Goal: Task Accomplishment & Management: Complete application form

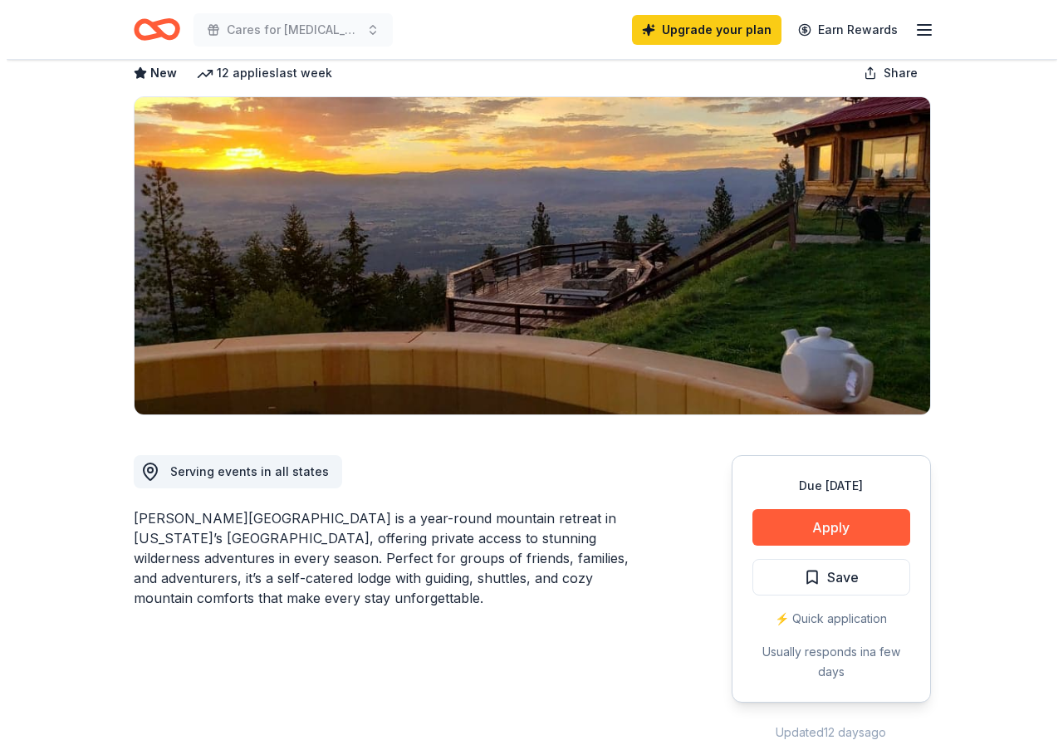
scroll to position [166, 0]
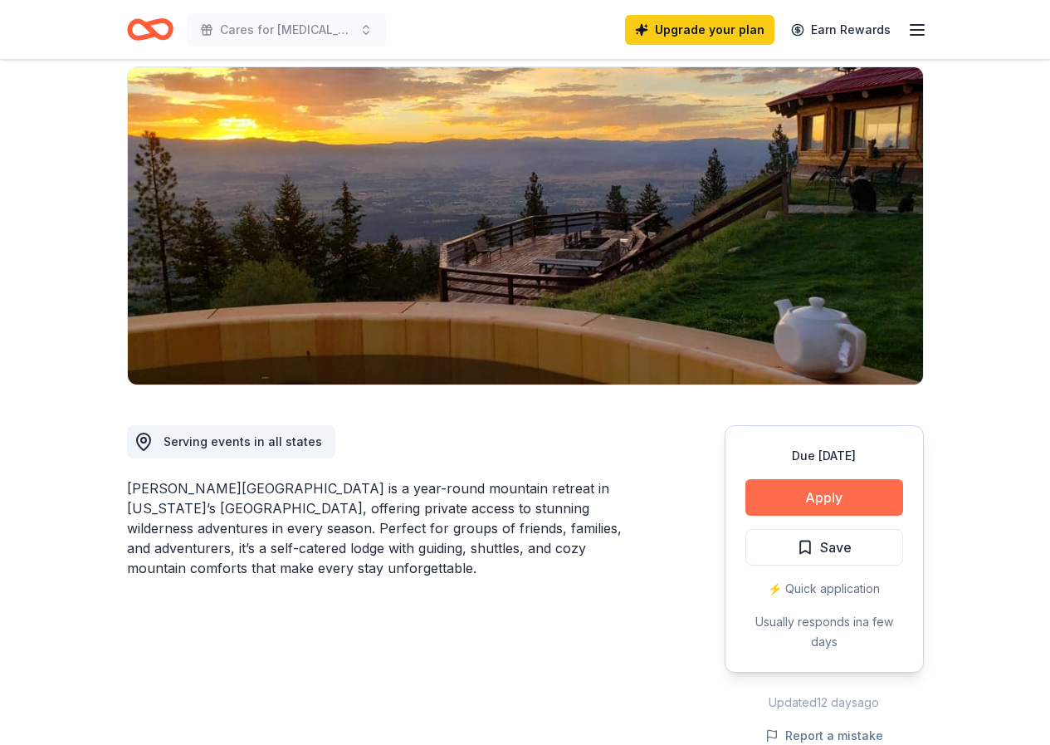
click at [791, 479] on button "Apply" at bounding box center [825, 497] width 158 height 37
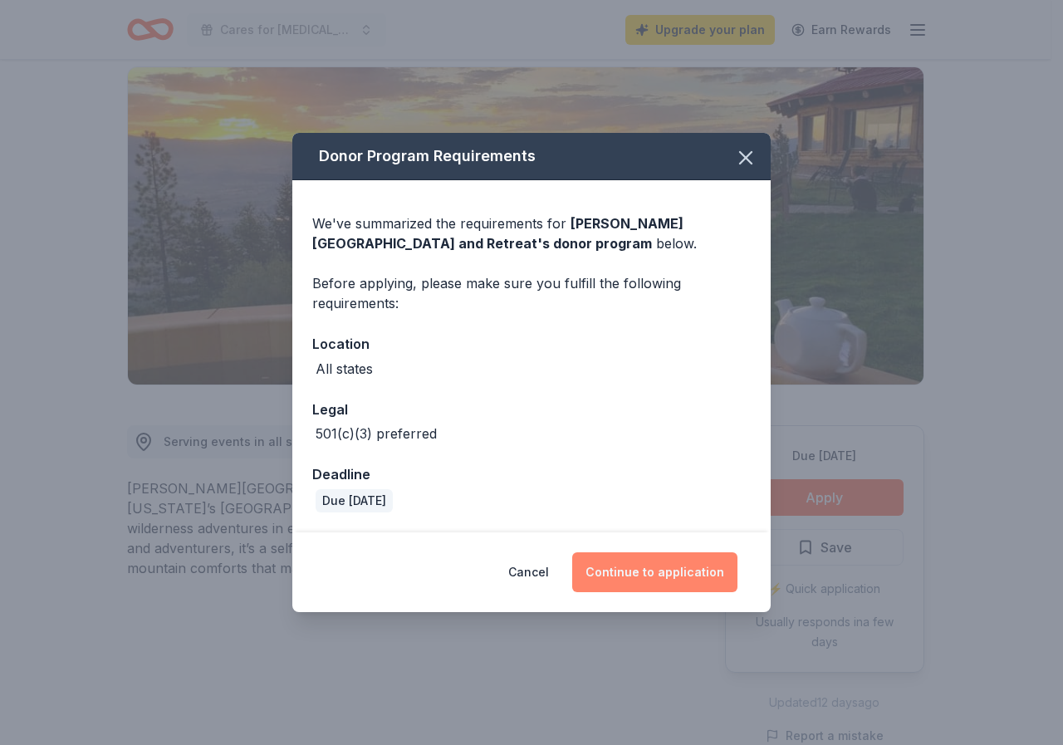
click at [644, 574] on button "Continue to application" at bounding box center [654, 572] width 165 height 40
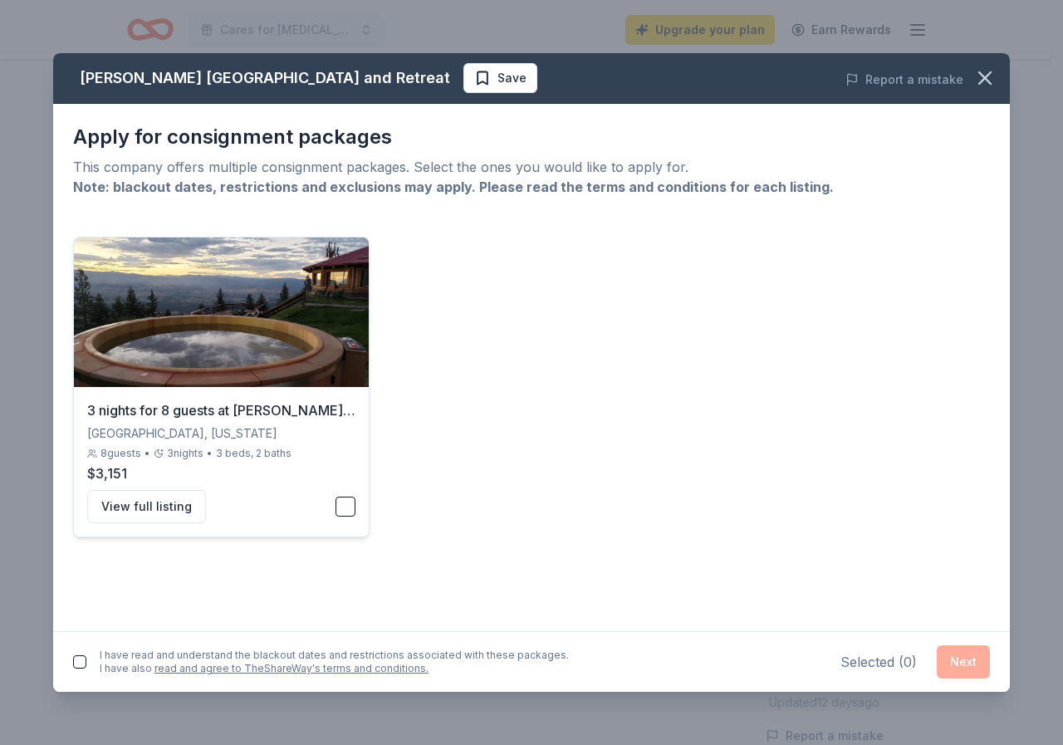
click at [340, 507] on button "button" at bounding box center [345, 507] width 20 height 20
click at [971, 657] on button "Next" at bounding box center [963, 661] width 53 height 33
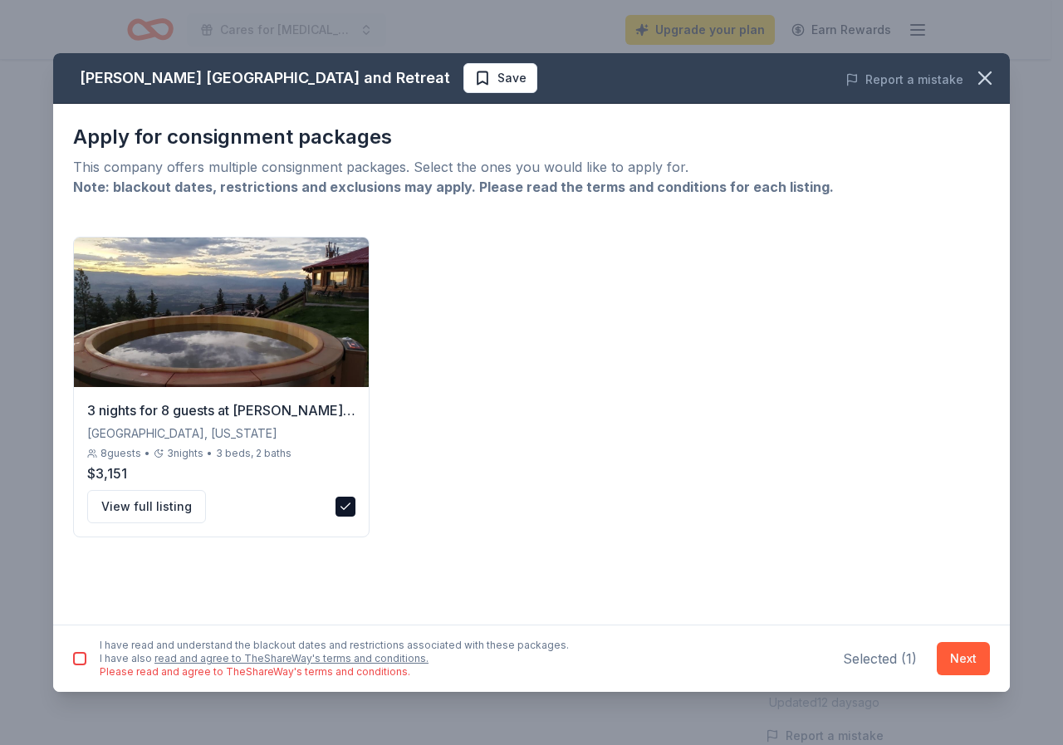
click at [84, 653] on button "button" at bounding box center [79, 658] width 13 height 13
click at [974, 658] on button "Next" at bounding box center [963, 658] width 53 height 33
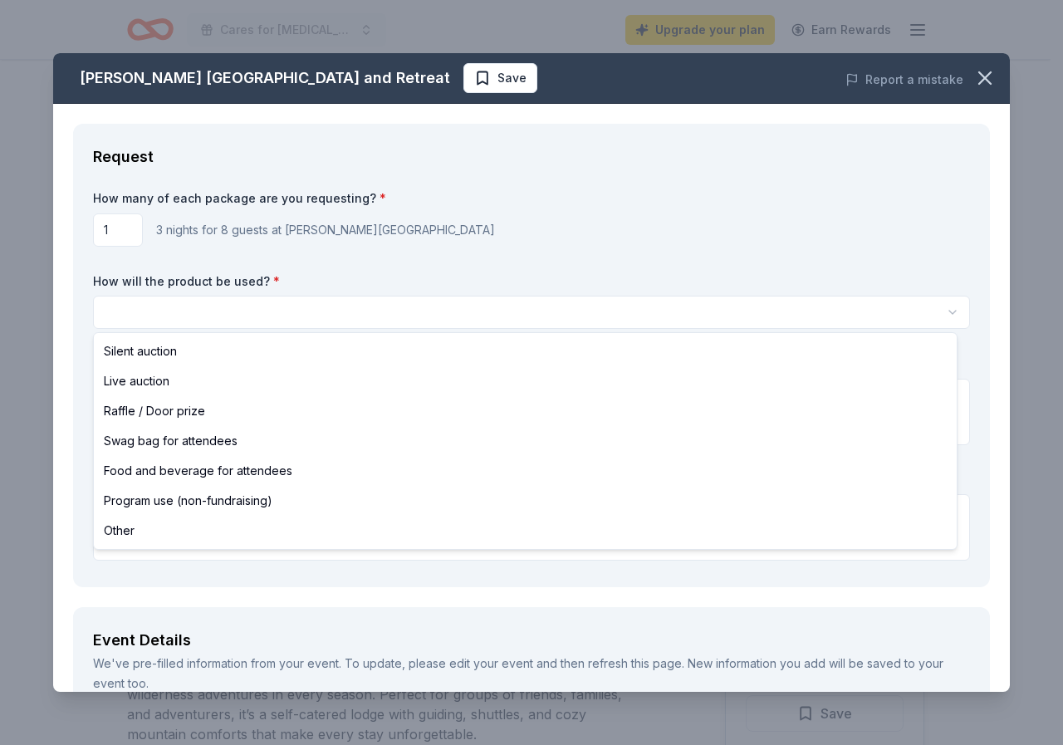
scroll to position [0, 0]
click at [184, 314] on html "Cares for [MEDICAL_DATA] 2025 Upgrade your plan Earn Rewards Due [DATE] Share […" at bounding box center [531, 372] width 1063 height 745
select select "liveAuction"
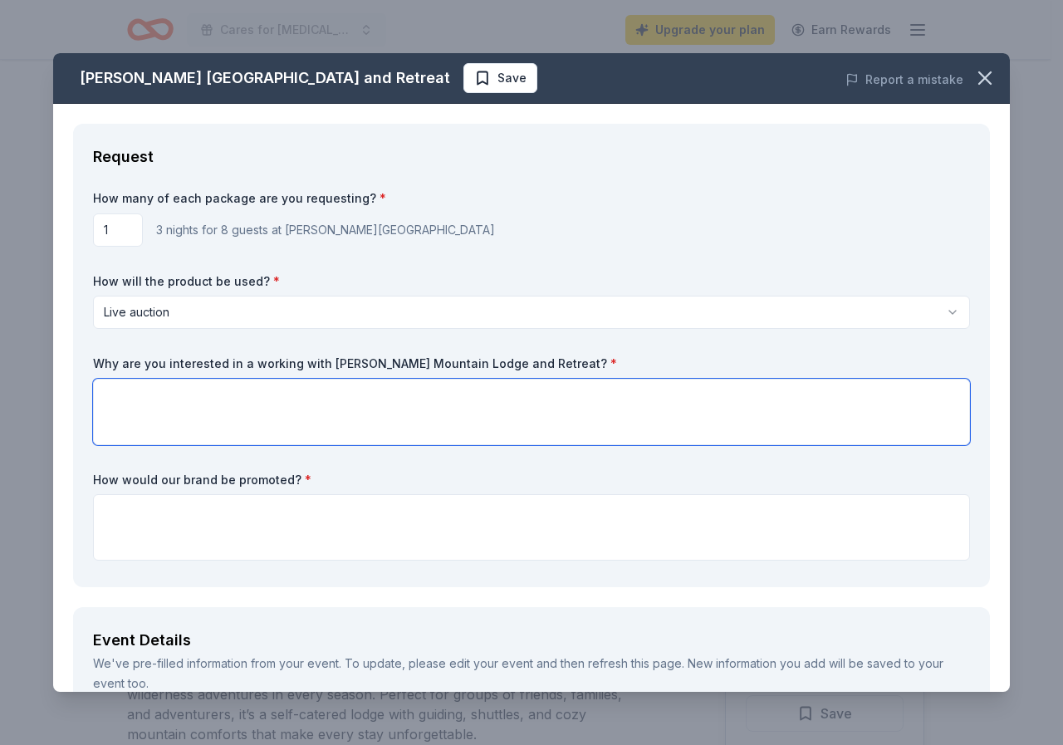
click at [176, 389] on textarea at bounding box center [531, 412] width 877 height 66
type textarea "I think this would be a great addition to the Auction. People love trips!"
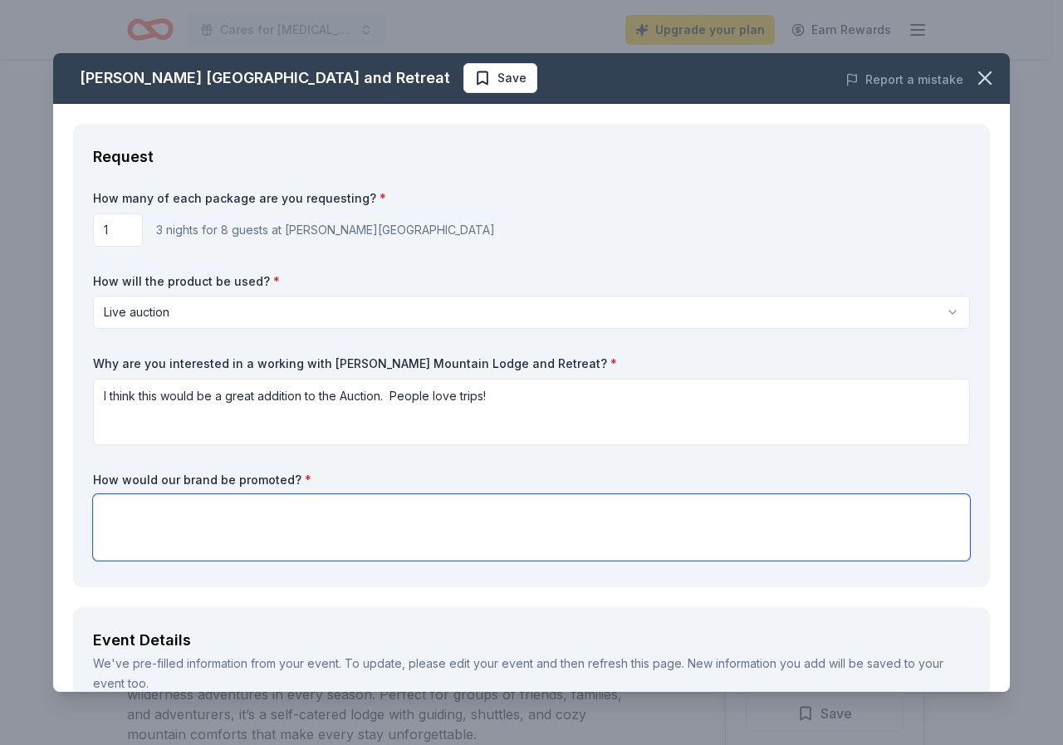
click at [157, 500] on textarea at bounding box center [531, 527] width 877 height 66
type textarea "Y"
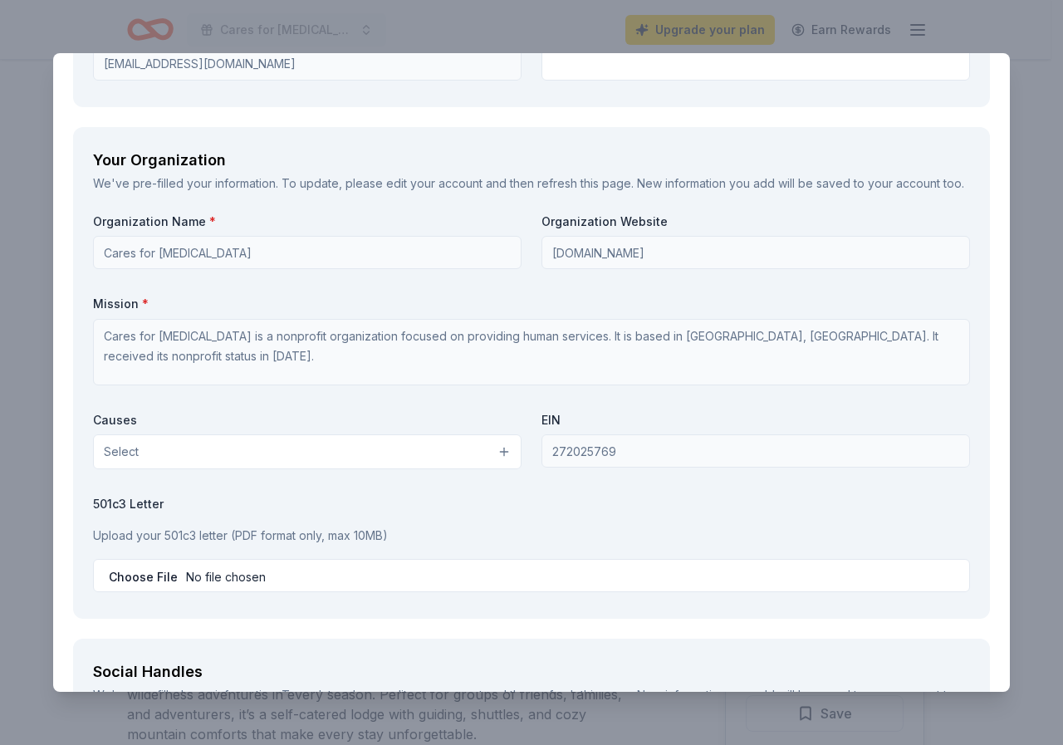
scroll to position [1163, 0]
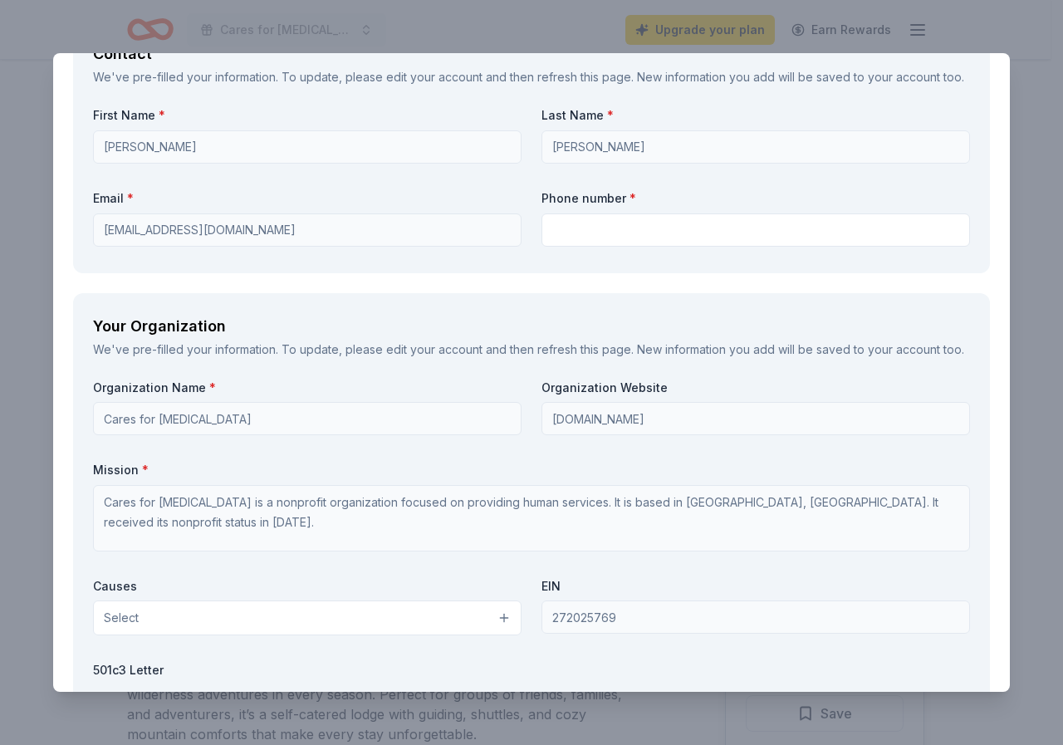
type textarea "You will be listed on the auction bill as the donators and that goes out in a m…"
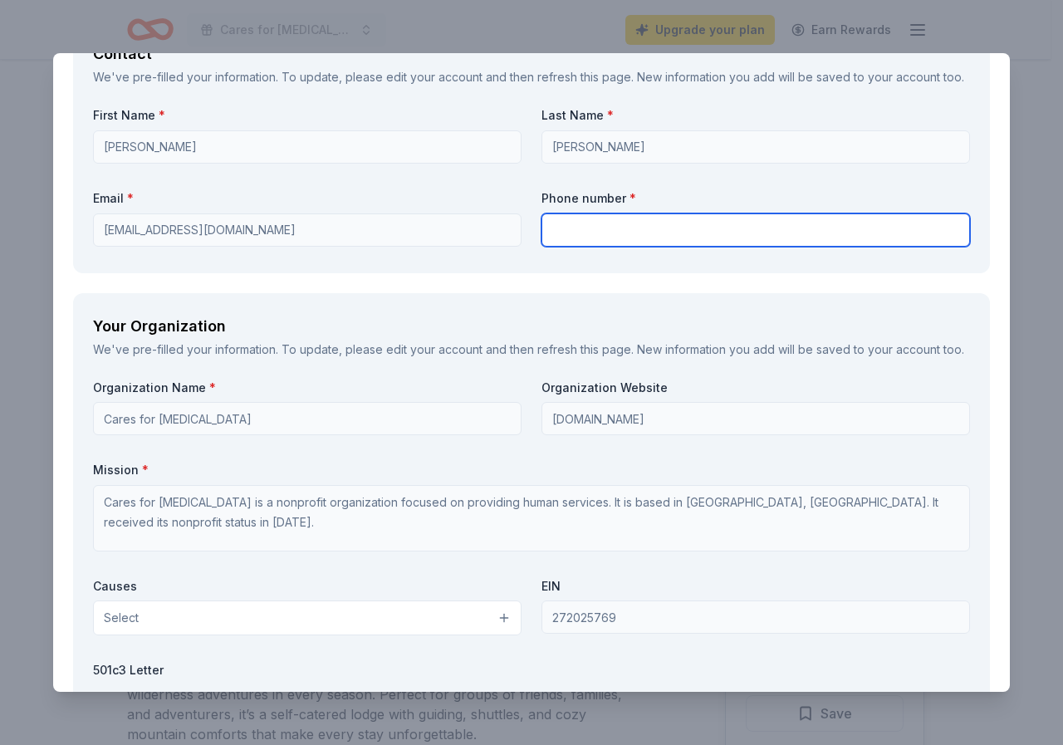
click at [567, 247] on input "text" at bounding box center [755, 229] width 428 height 33
type input "7018990216"
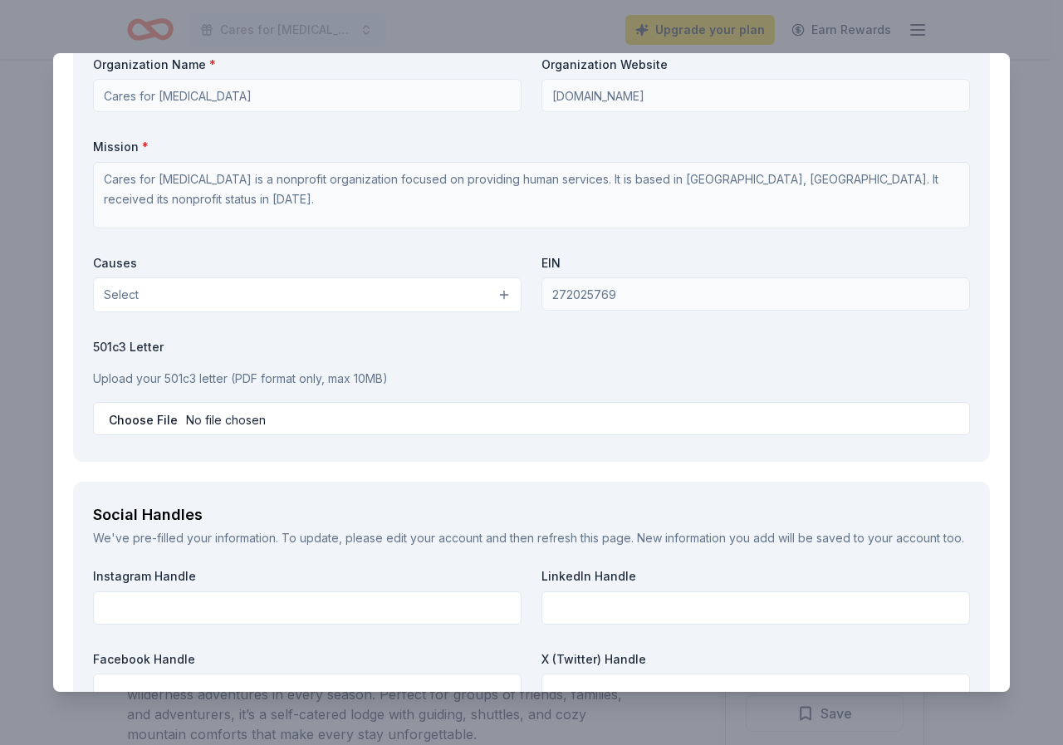
scroll to position [1495, 0]
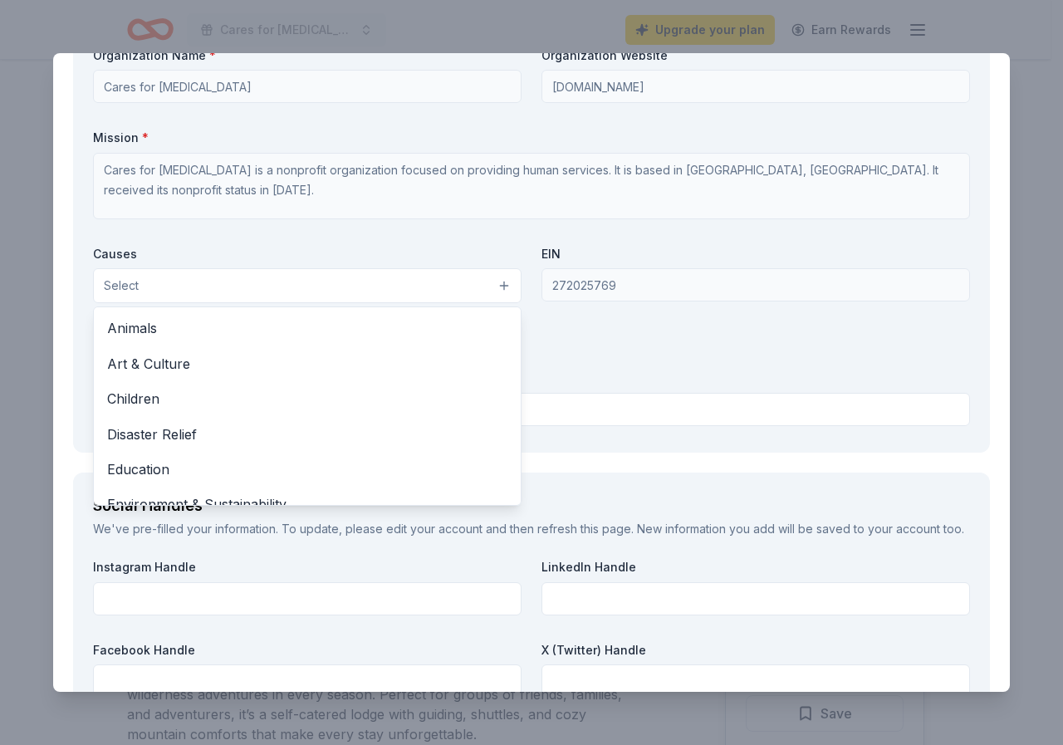
click at [179, 303] on button "Select" at bounding box center [307, 285] width 428 height 35
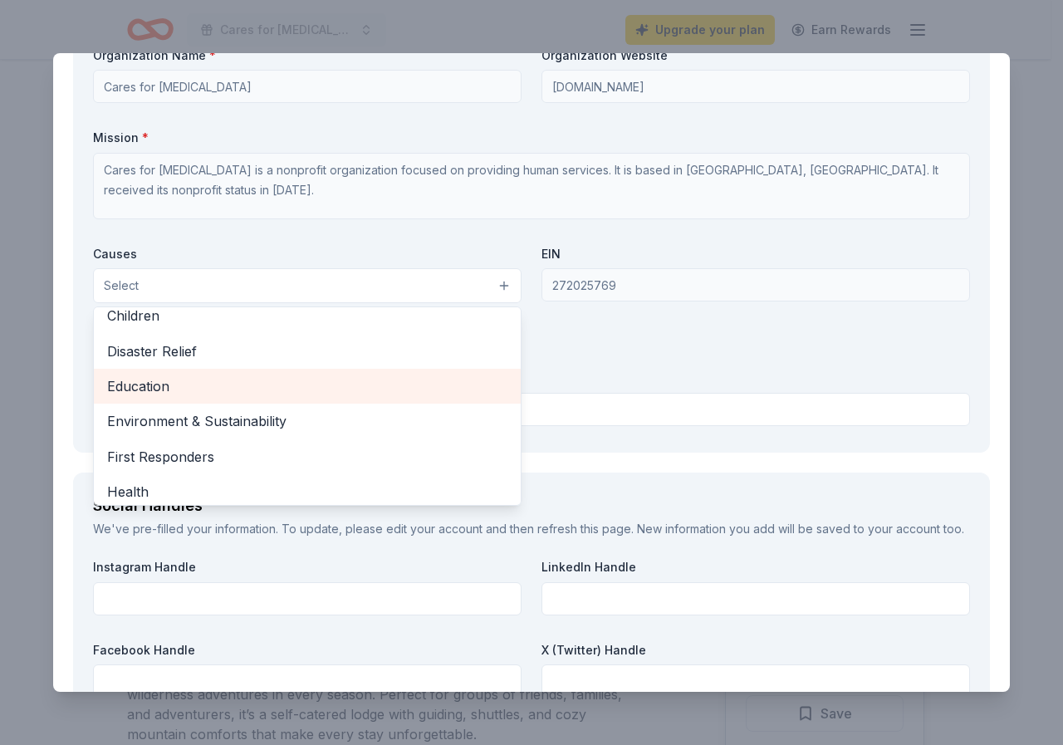
scroll to position [166, 0]
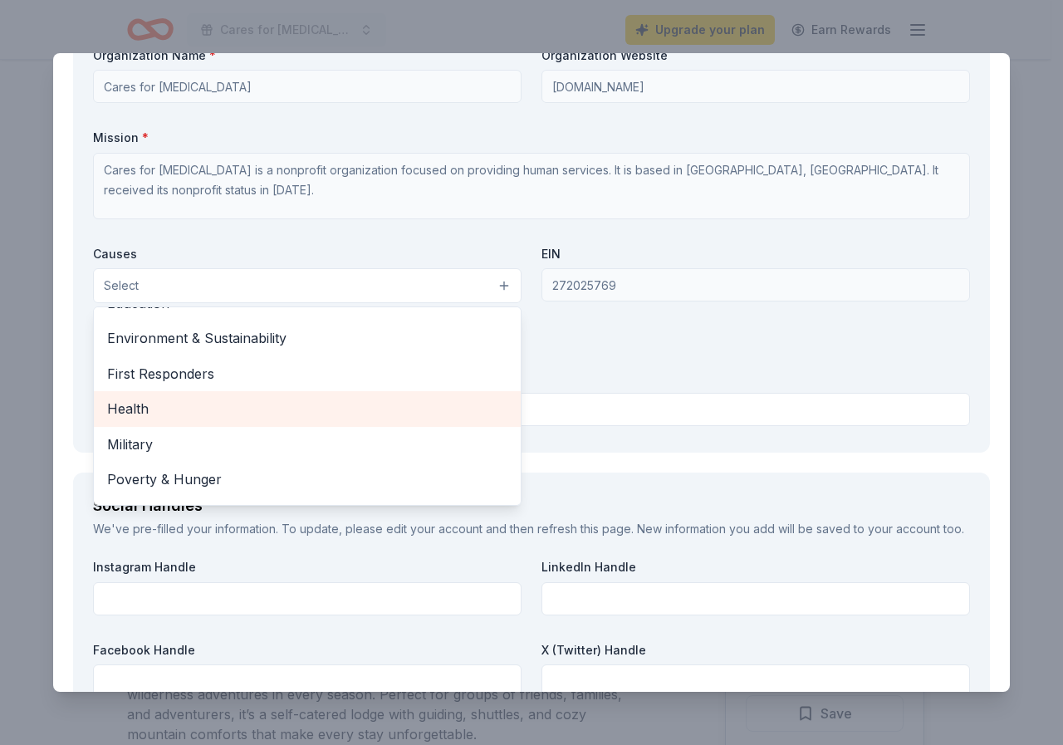
click at [145, 419] on span "Health" at bounding box center [307, 409] width 400 height 22
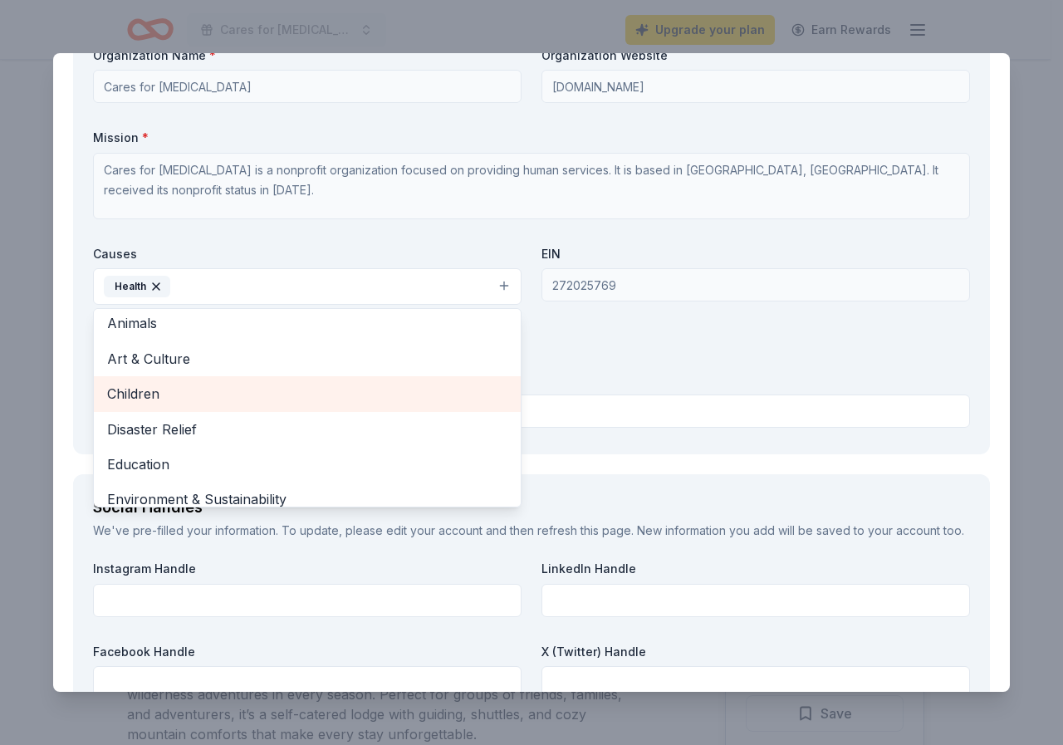
scroll to position [0, 0]
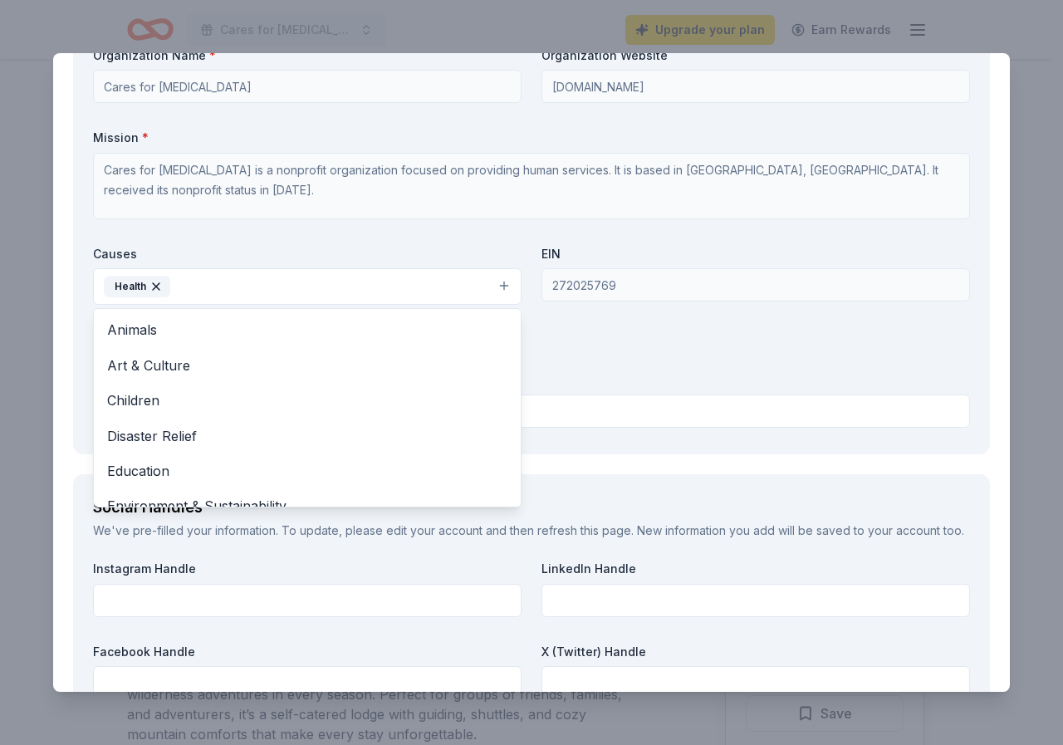
click at [707, 405] on div "Organization Name * Cares for [MEDICAL_DATA] Organization Website [DOMAIN_NAME]…" at bounding box center [531, 240] width 877 height 387
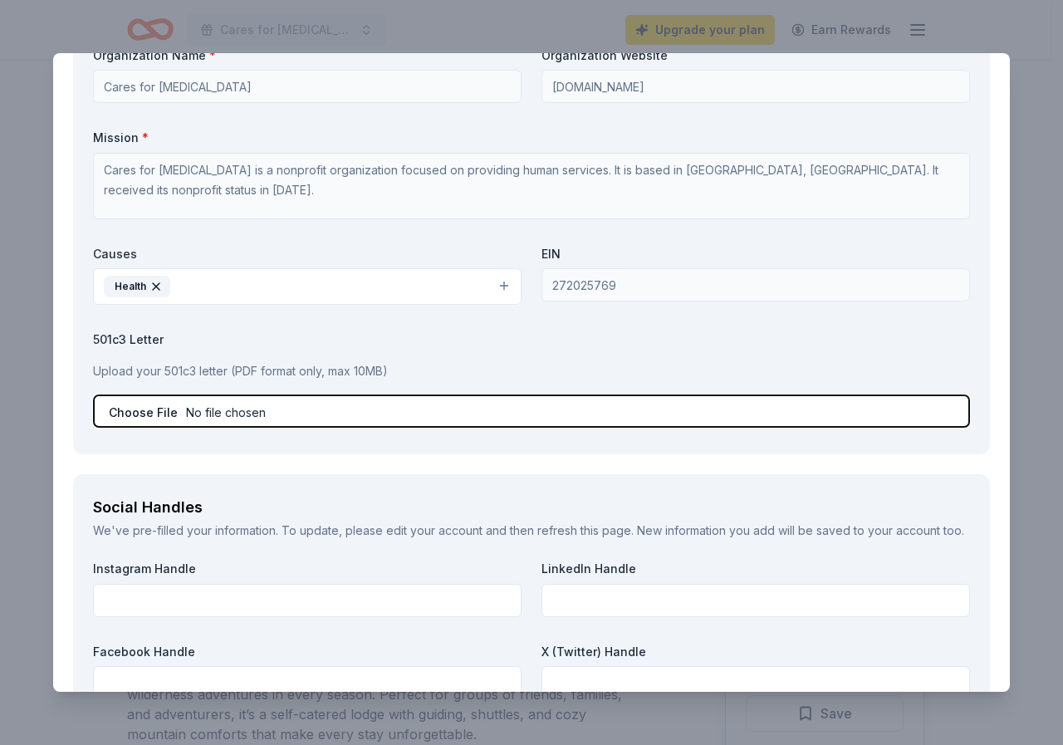
click at [224, 428] on input "file" at bounding box center [531, 410] width 877 height 33
type input "C:\fakepath\501 c 3.pdf"
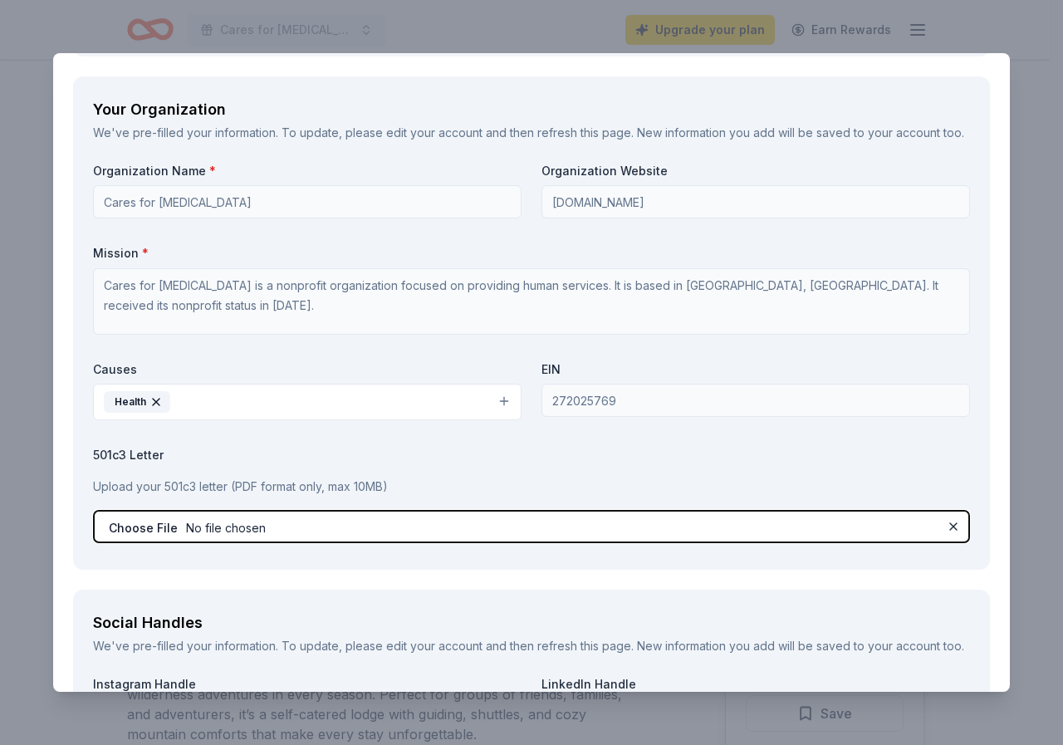
scroll to position [1795, 0]
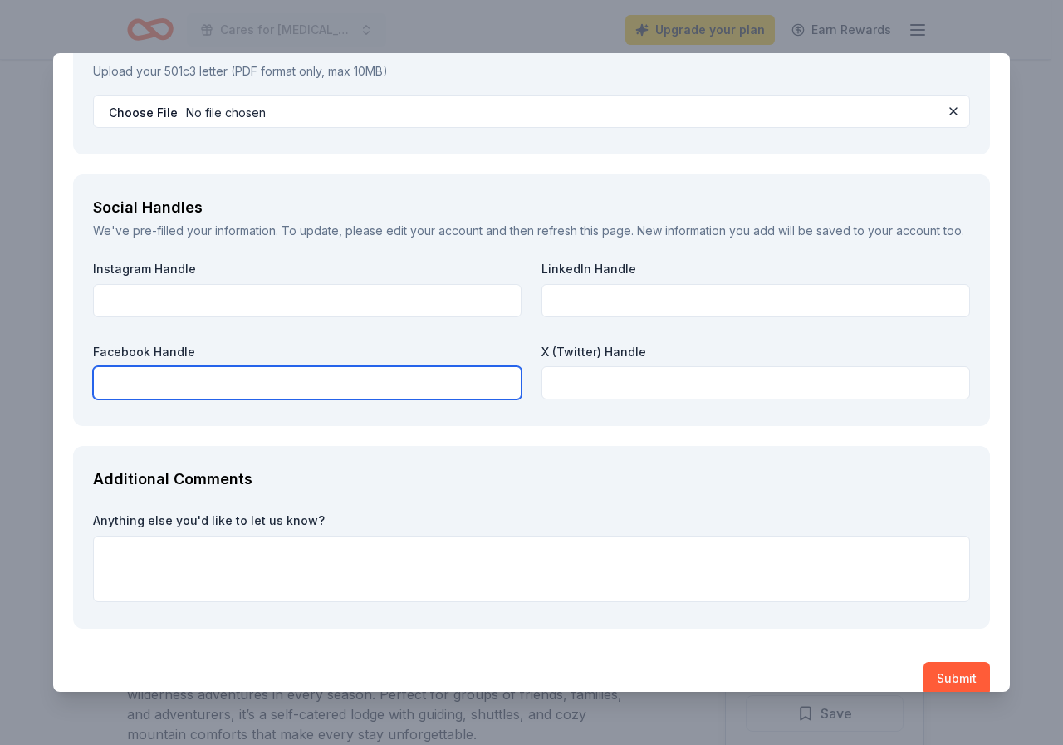
click at [152, 399] on input "text" at bounding box center [307, 382] width 428 height 33
paste input "[URL][DOMAIN_NAME]"
type input "[URL][DOMAIN_NAME]"
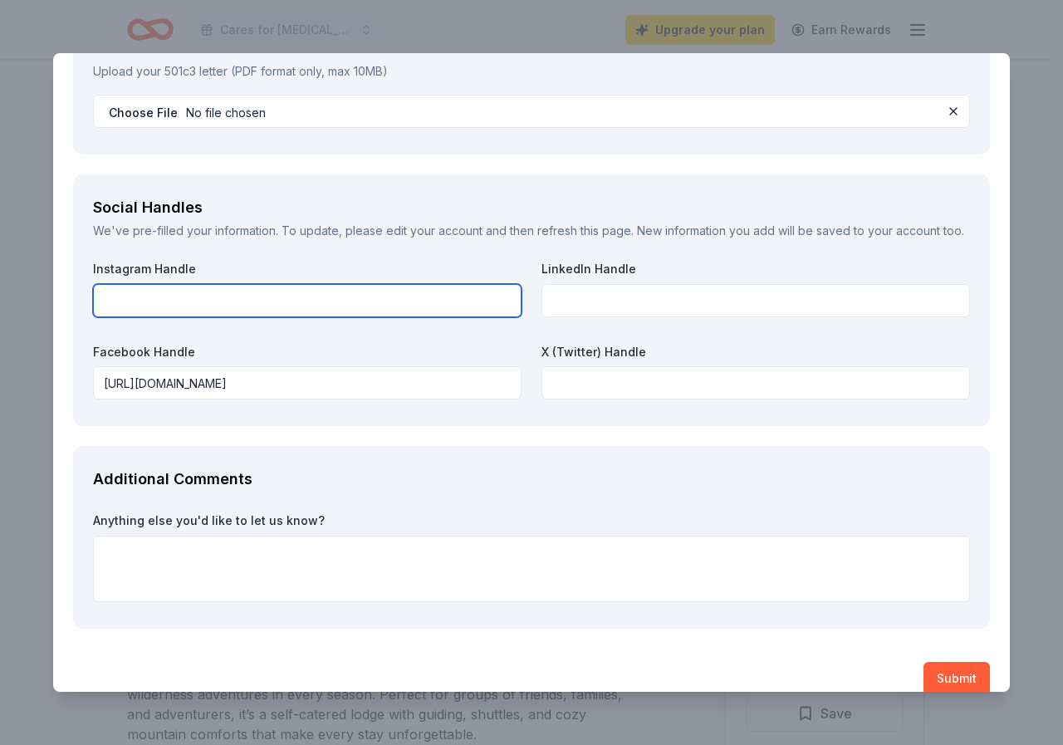
click at [186, 317] on input "text" at bounding box center [307, 300] width 428 height 33
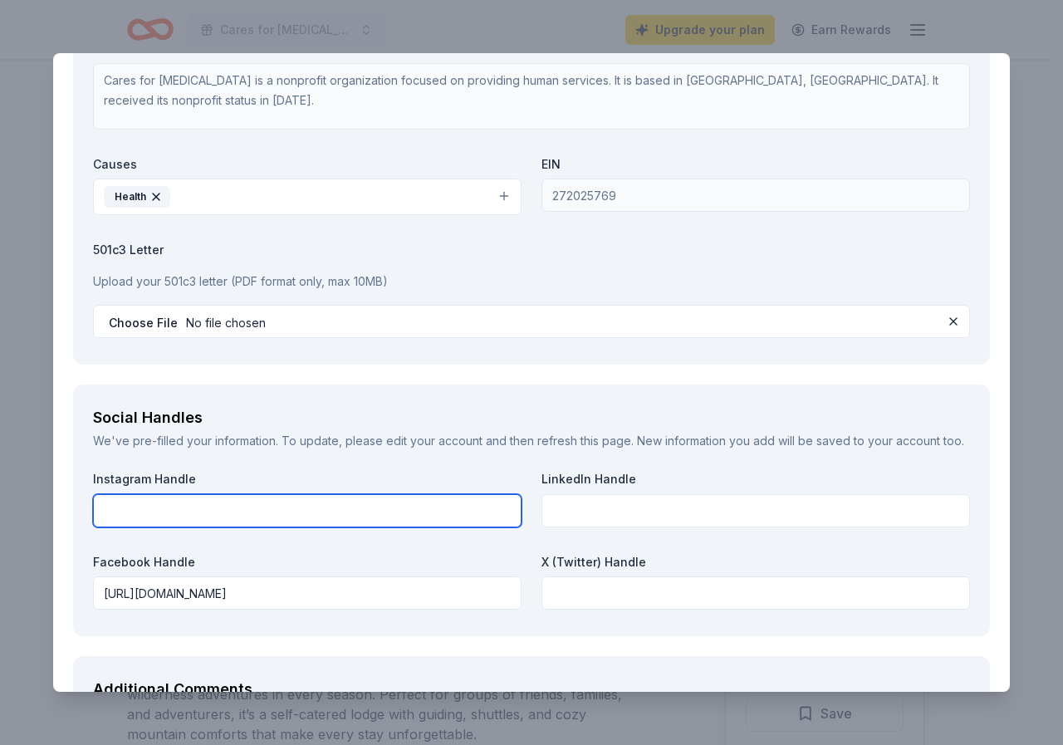
scroll to position [1878, 0]
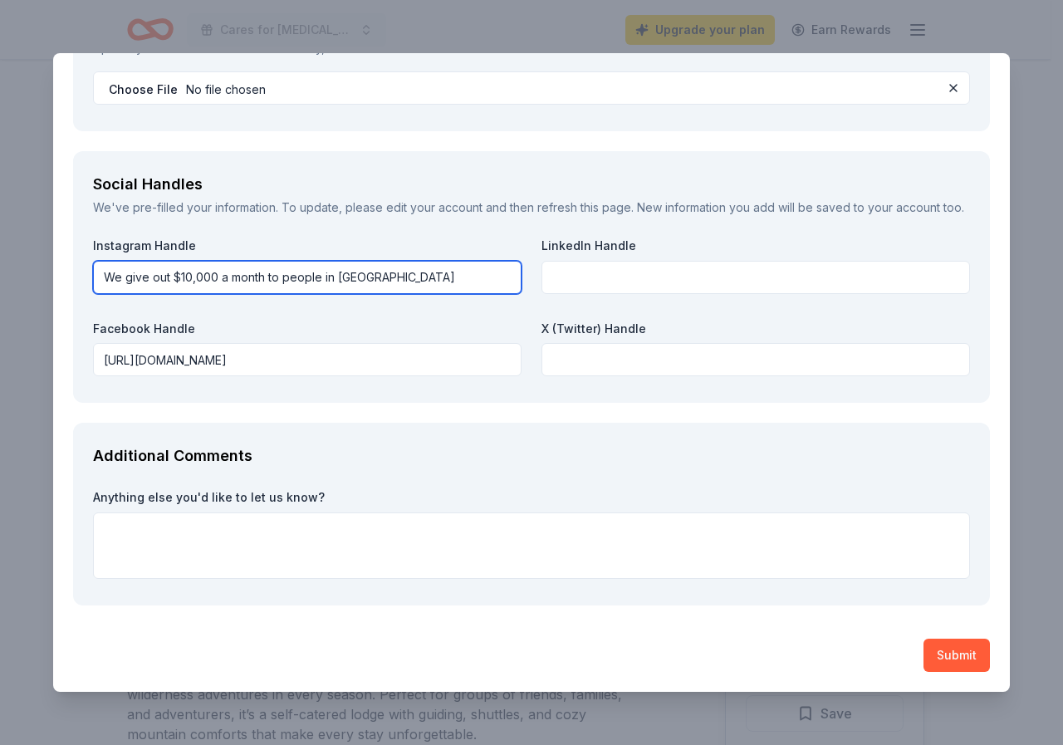
type input "We give out $10,000 a month to people in [GEOGRAPHIC_DATA]."
drag, startPoint x: 400, startPoint y: 273, endPoint x: 96, endPoint y: 267, distance: 304.0
click at [96, 267] on input "We give out $10,000 a month to people in [GEOGRAPHIC_DATA]." at bounding box center [307, 277] width 428 height 33
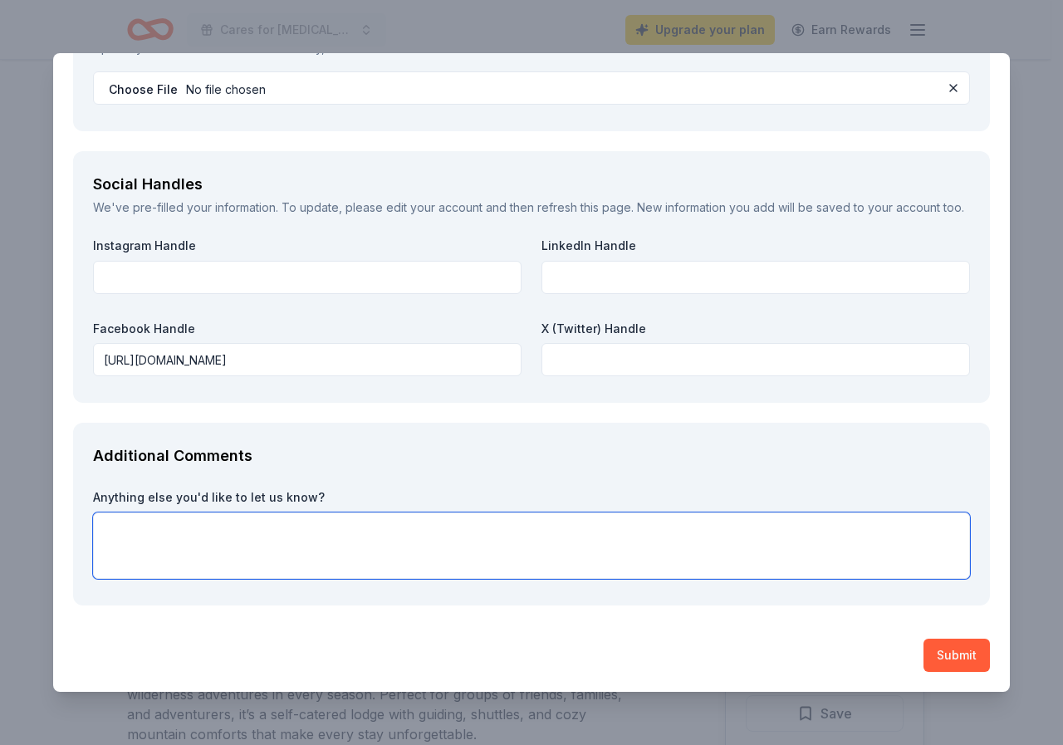
click at [130, 538] on textarea at bounding box center [531, 545] width 877 height 66
paste textarea "We give out $10,000 a month to people in [GEOGRAPHIC_DATA]."
type textarea "We give out $10,000 a month to people in [GEOGRAPHIC_DATA]."
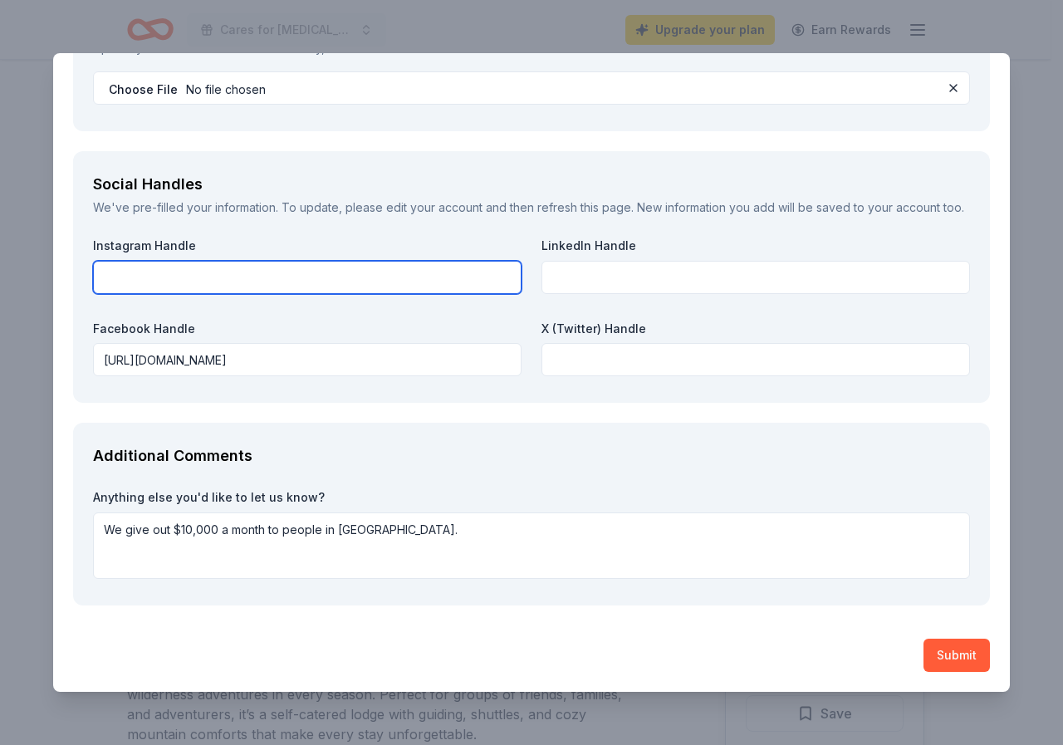
click at [138, 272] on input "text" at bounding box center [307, 277] width 428 height 33
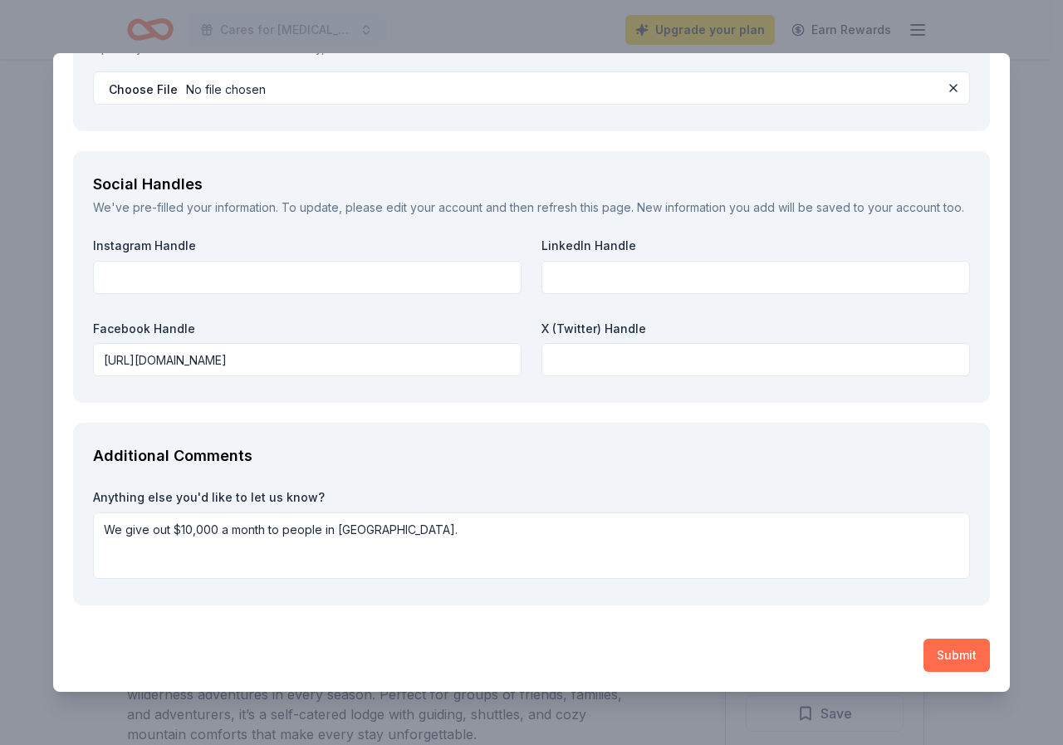
click at [951, 658] on button "Submit" at bounding box center [956, 655] width 66 height 33
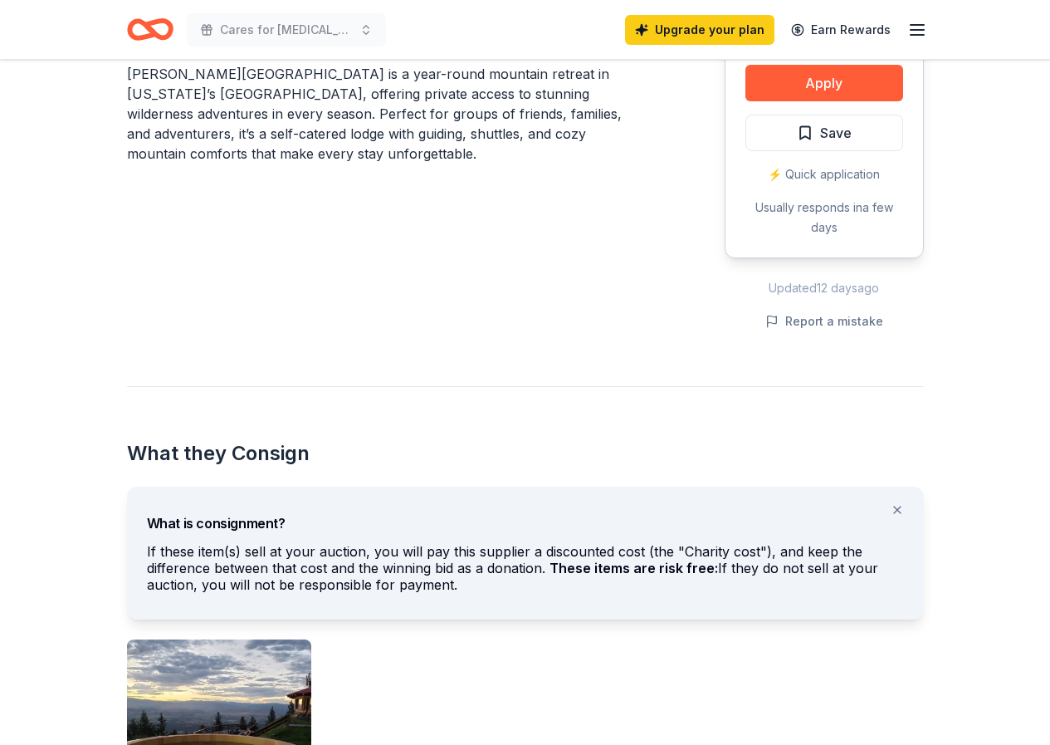
scroll to position [581, 0]
click at [830, 121] on span "Save" at bounding box center [836, 132] width 32 height 22
click at [803, 121] on span "Save" at bounding box center [824, 132] width 55 height 22
click at [805, 121] on span "Save" at bounding box center [824, 132] width 55 height 22
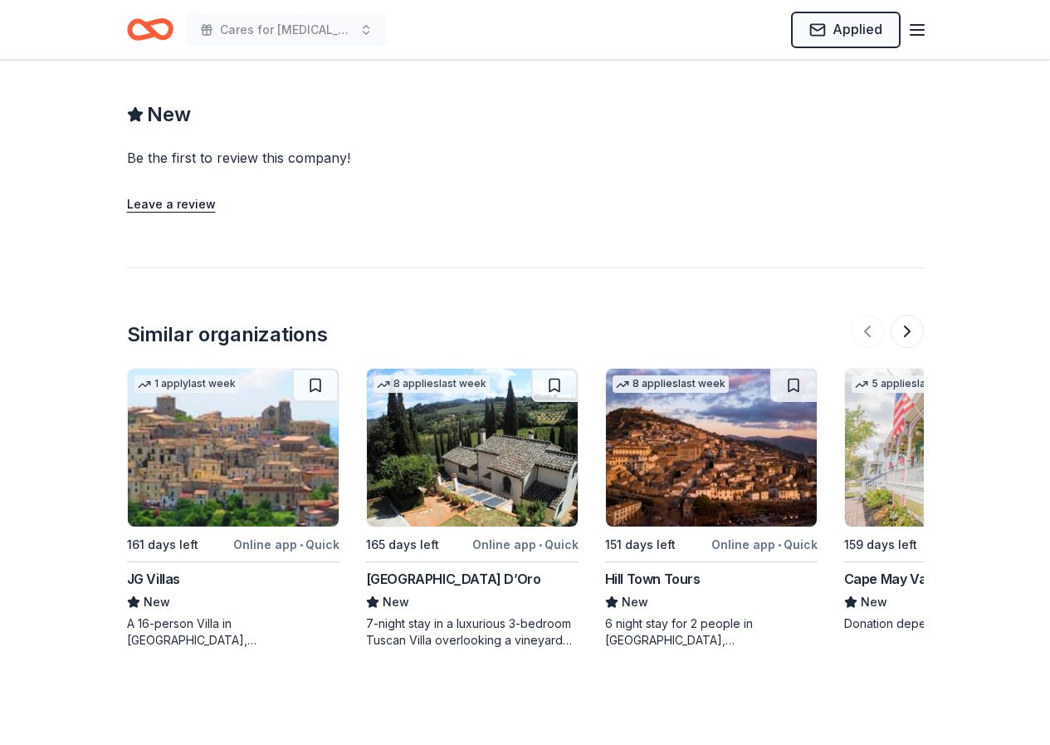
scroll to position [1495, 0]
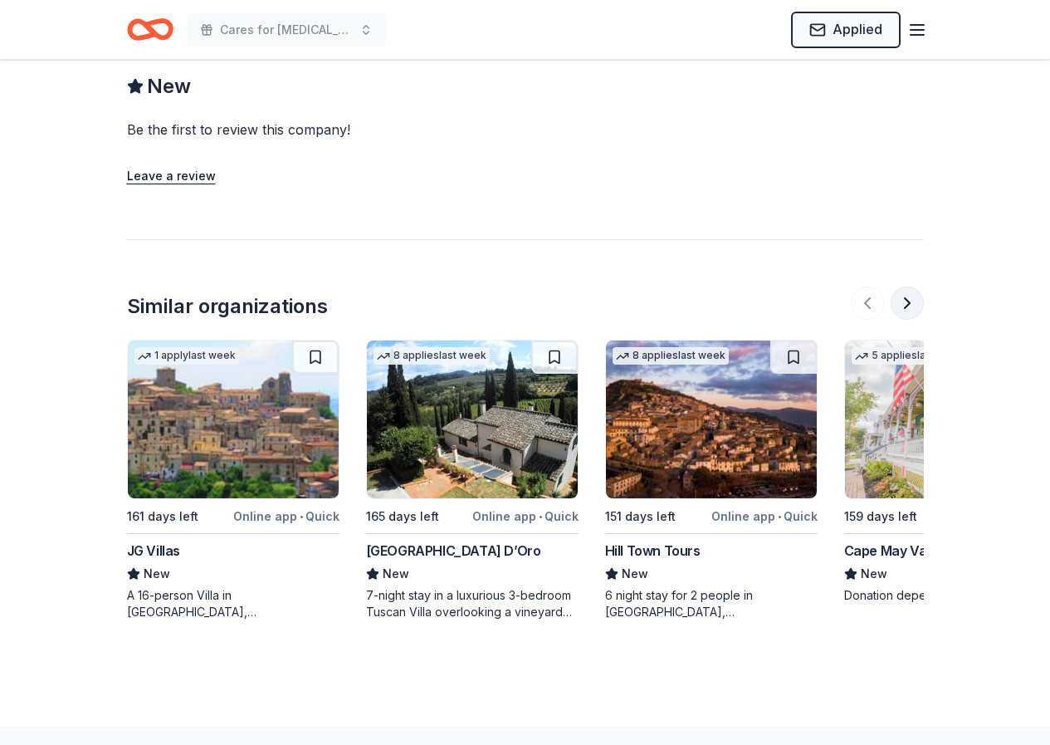
click at [908, 286] on button at bounding box center [907, 302] width 33 height 33
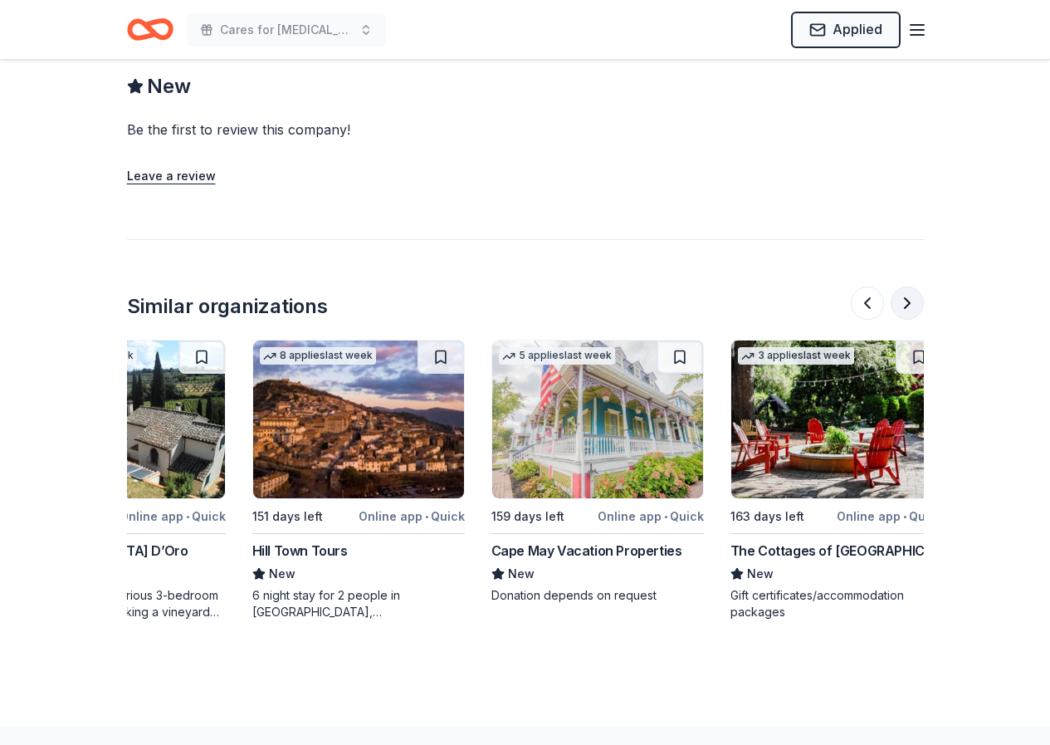
scroll to position [0, 372]
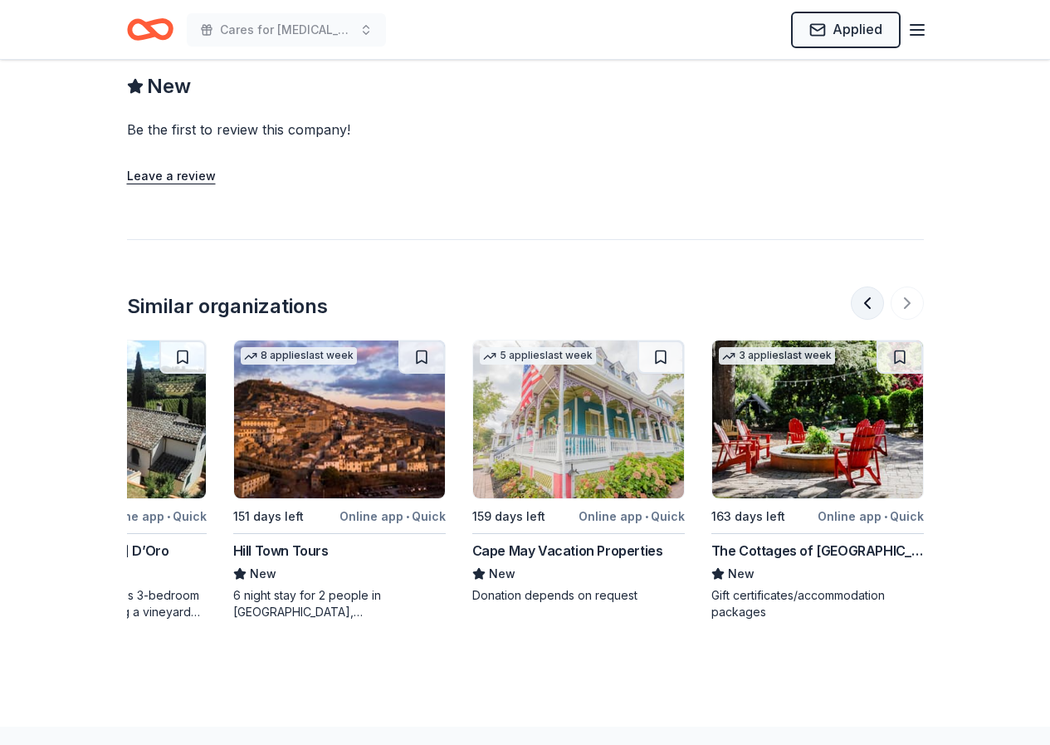
click at [869, 286] on button at bounding box center [867, 302] width 33 height 33
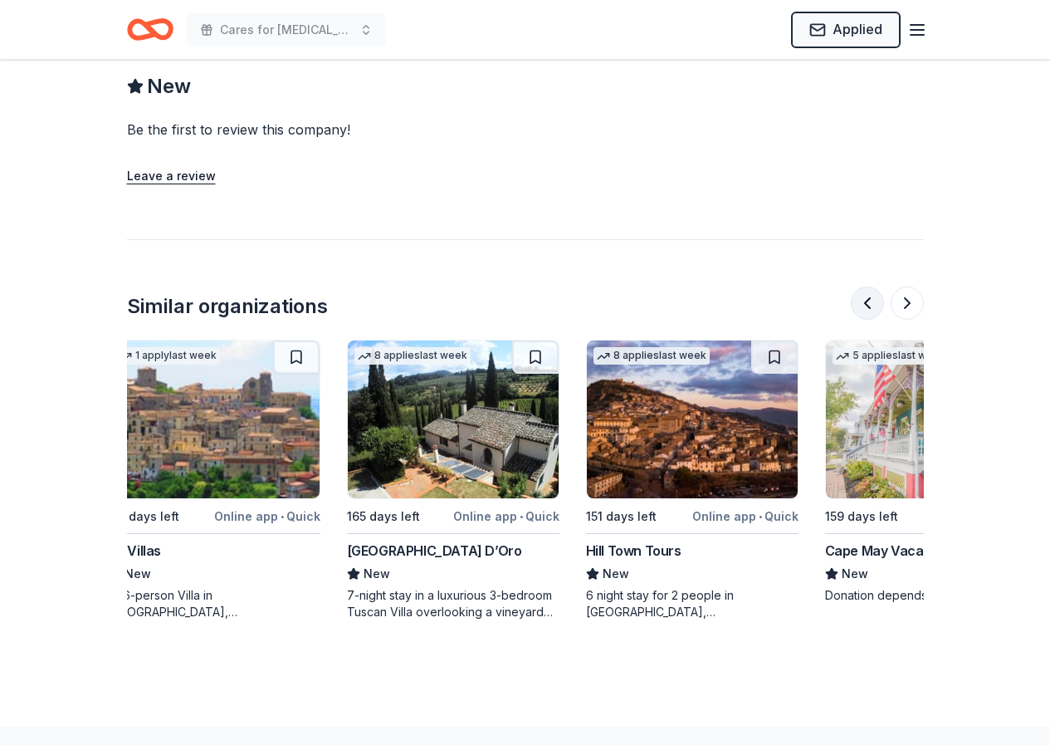
scroll to position [0, 0]
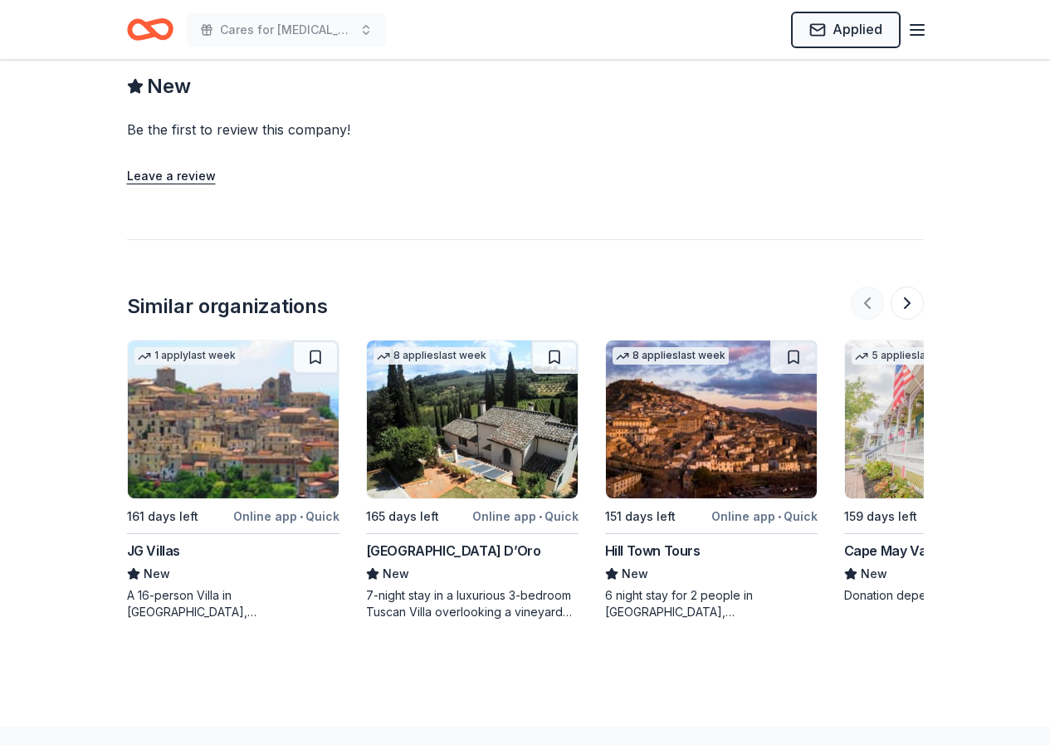
click at [869, 286] on div at bounding box center [887, 302] width 73 height 33
